Goal: Transaction & Acquisition: Subscribe to service/newsletter

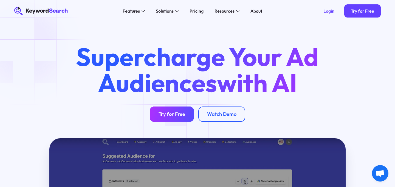
click at [180, 118] on link "Try for Free" at bounding box center [172, 114] width 44 height 15
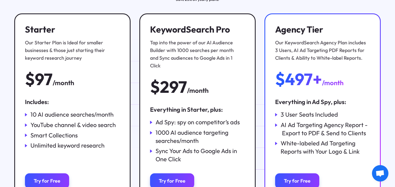
scroll to position [99, 0]
